Goal: Task Accomplishment & Management: Use online tool/utility

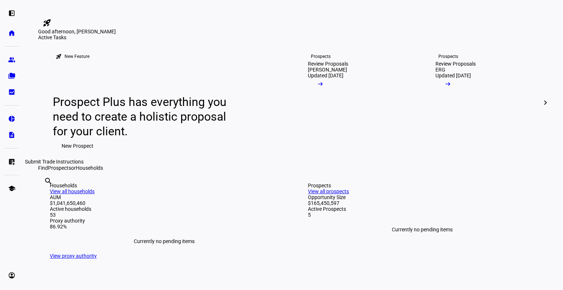
click at [11, 162] on eth-mat-symbol "list_alt_add" at bounding box center [11, 161] width 7 height 7
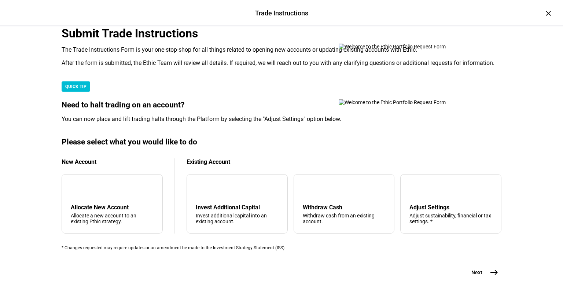
scroll to position [200, 0]
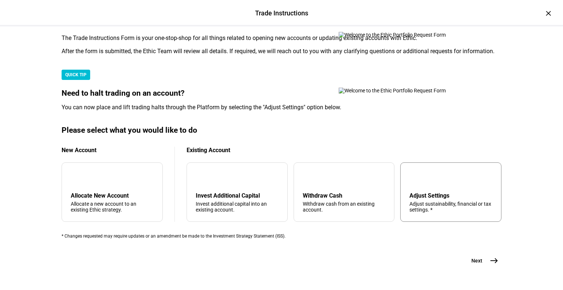
click at [423, 171] on div "tune Adjust Settings Adjust sustainability, financial or tax settings. *" at bounding box center [450, 191] width 101 height 59
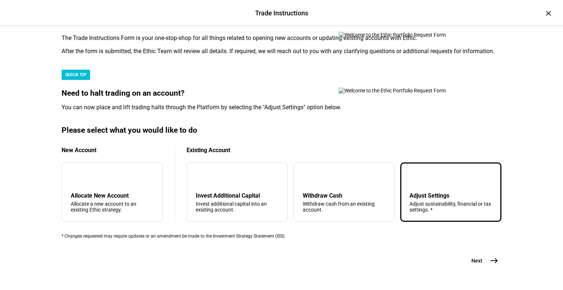
click at [491, 260] on span "east" at bounding box center [493, 260] width 15 height 15
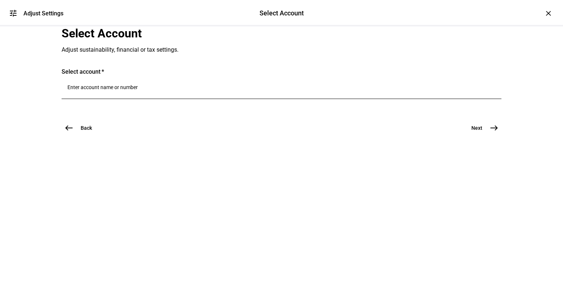
scroll to position [0, 0]
click at [259, 99] on div at bounding box center [281, 88] width 428 height 21
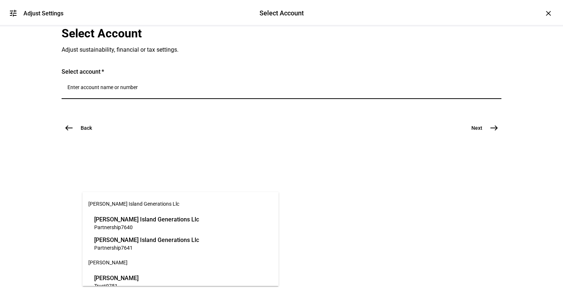
paste input "17491980"
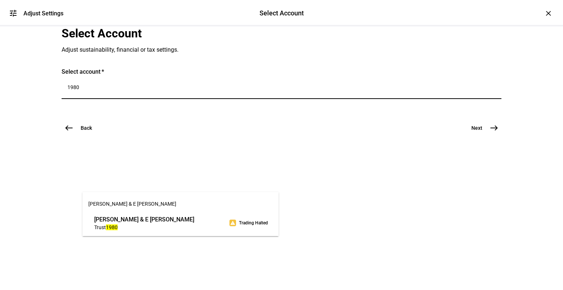
type input "1980"
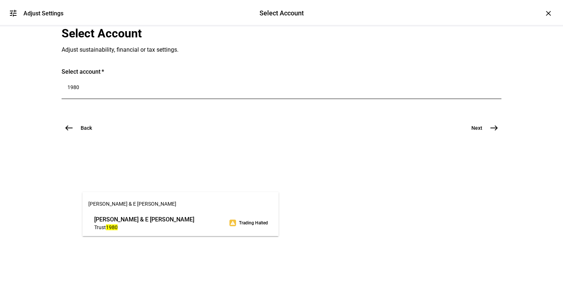
click at [136, 216] on span "[PERSON_NAME] & E [PERSON_NAME]" at bounding box center [144, 219] width 100 height 8
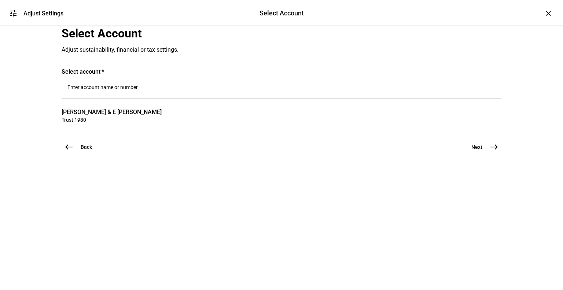
scroll to position [18, 0]
click at [486, 154] on span "east" at bounding box center [493, 147] width 15 height 15
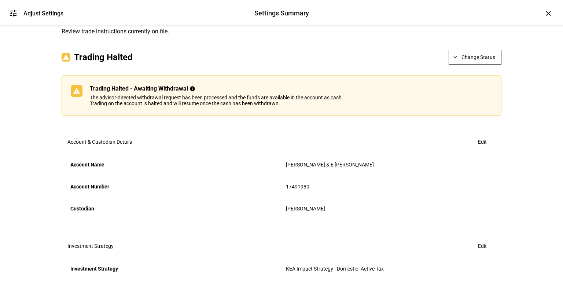
scroll to position [0, 0]
